Goal: Task Accomplishment & Management: Use online tool/utility

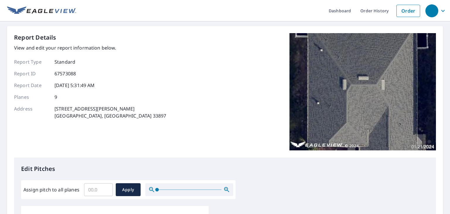
click at [100, 189] on input "Assign pitch to all planes" at bounding box center [98, 189] width 29 height 16
type input "5"
click at [120, 188] on span "Apply" at bounding box center [128, 189] width 16 height 7
type input "5"
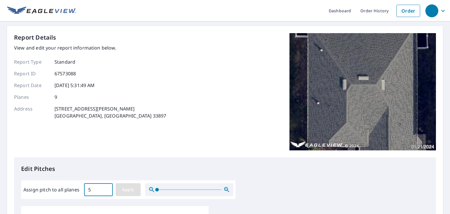
type input "5"
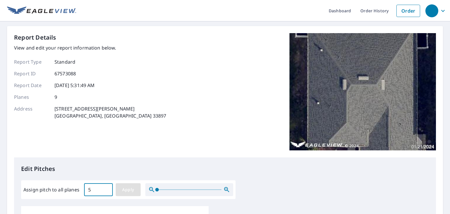
type input "5"
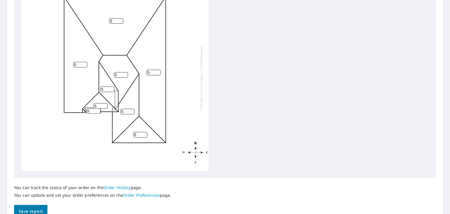
scroll to position [250, 0]
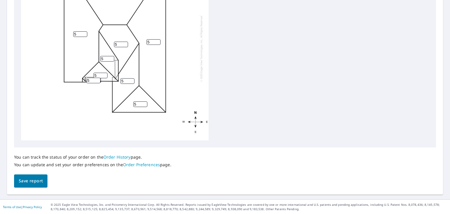
click at [28, 180] on span "Save report" at bounding box center [31, 180] width 24 height 7
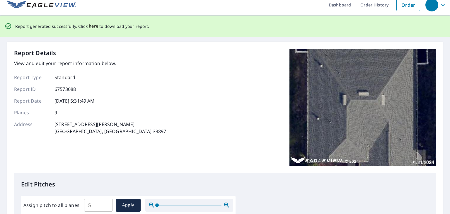
scroll to position [0, 0]
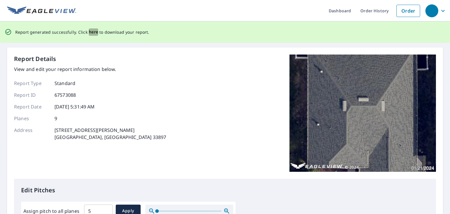
click at [94, 33] on span "here" at bounding box center [94, 31] width 10 height 7
